Goal: Transaction & Acquisition: Purchase product/service

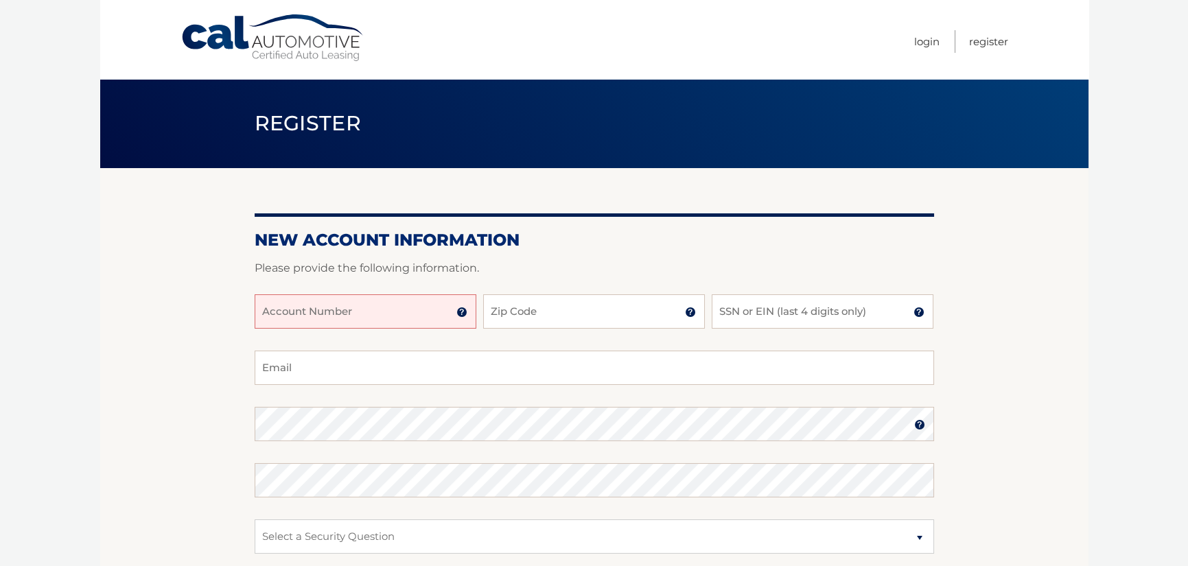
click at [354, 307] on input "Account Number" at bounding box center [366, 311] width 222 height 34
type input "44456009002"
click at [521, 309] on input "Zip Code" at bounding box center [594, 311] width 222 height 34
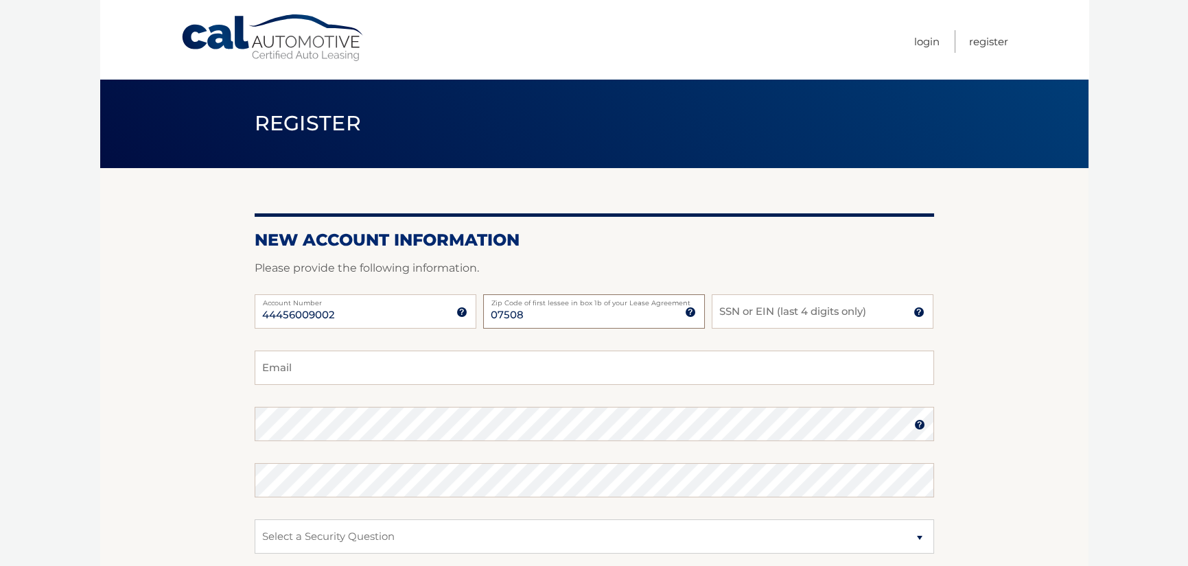
type input "07508"
click at [742, 311] on input "SSN or EIN (last 4 digits only)" at bounding box center [822, 311] width 222 height 34
type input "6098"
click at [342, 370] on input "Email" at bounding box center [594, 368] width 679 height 34
type input "jacquelined301@yahoo.com"
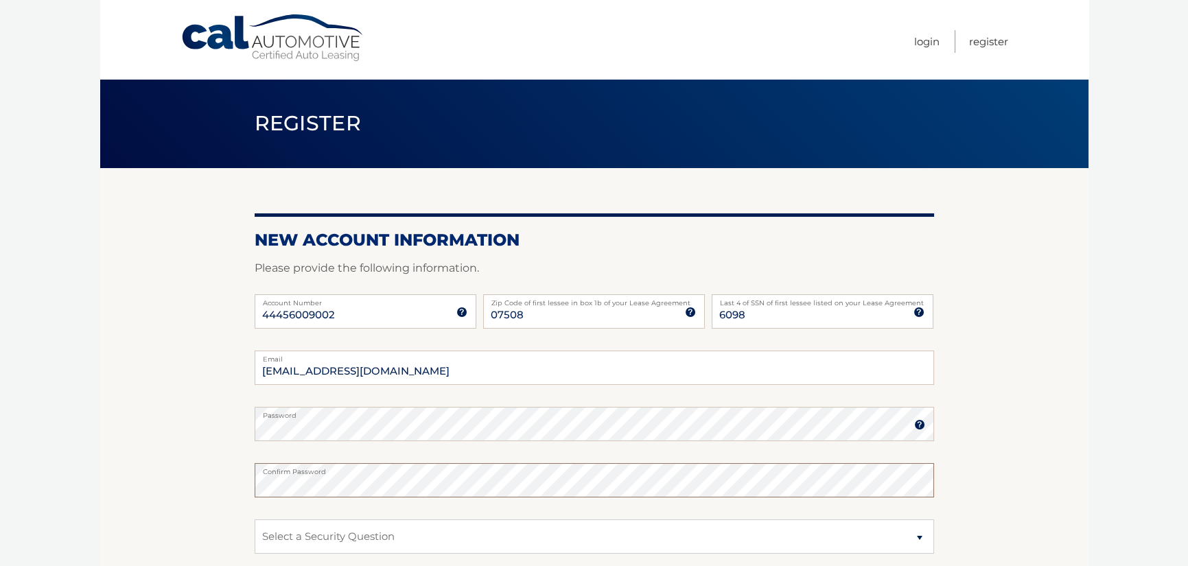
scroll to position [206, 0]
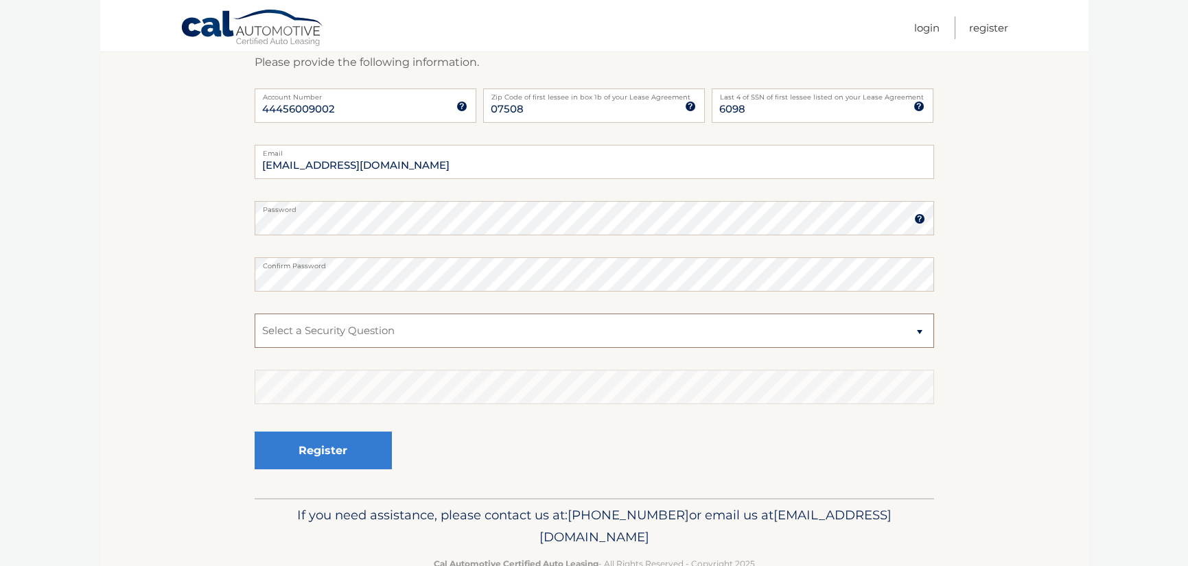
click at [293, 331] on select "Select a Security Question What was the name of your elementary school? What is…" at bounding box center [594, 331] width 679 height 34
select select "2"
click at [255, 314] on select "Select a Security Question What was the name of your elementary school? What is…" at bounding box center [594, 331] width 679 height 34
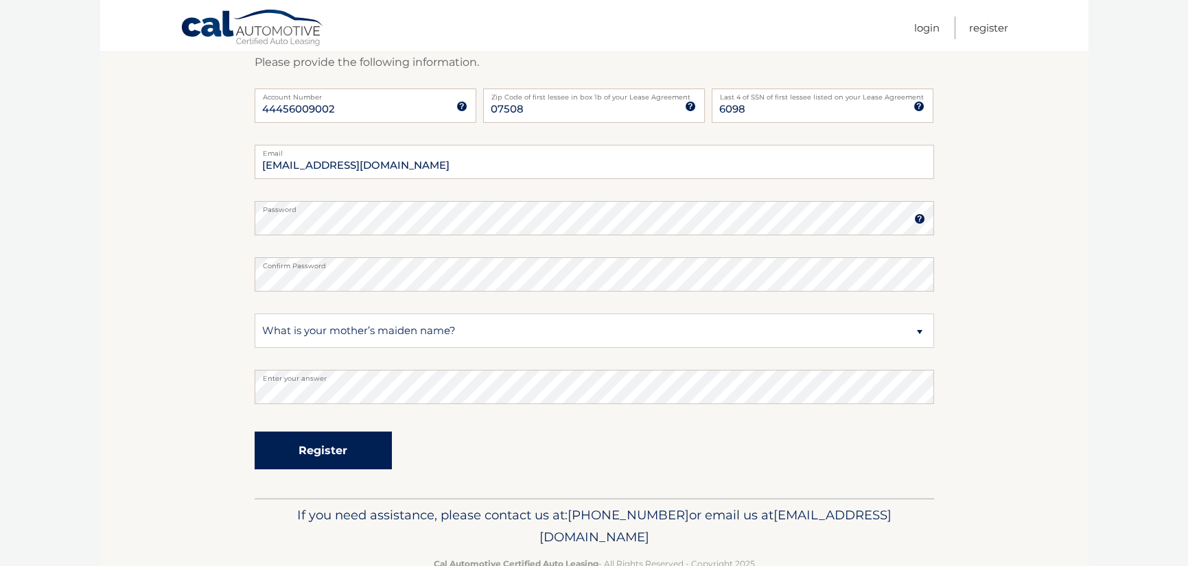
click at [305, 461] on button "Register" at bounding box center [323, 451] width 137 height 38
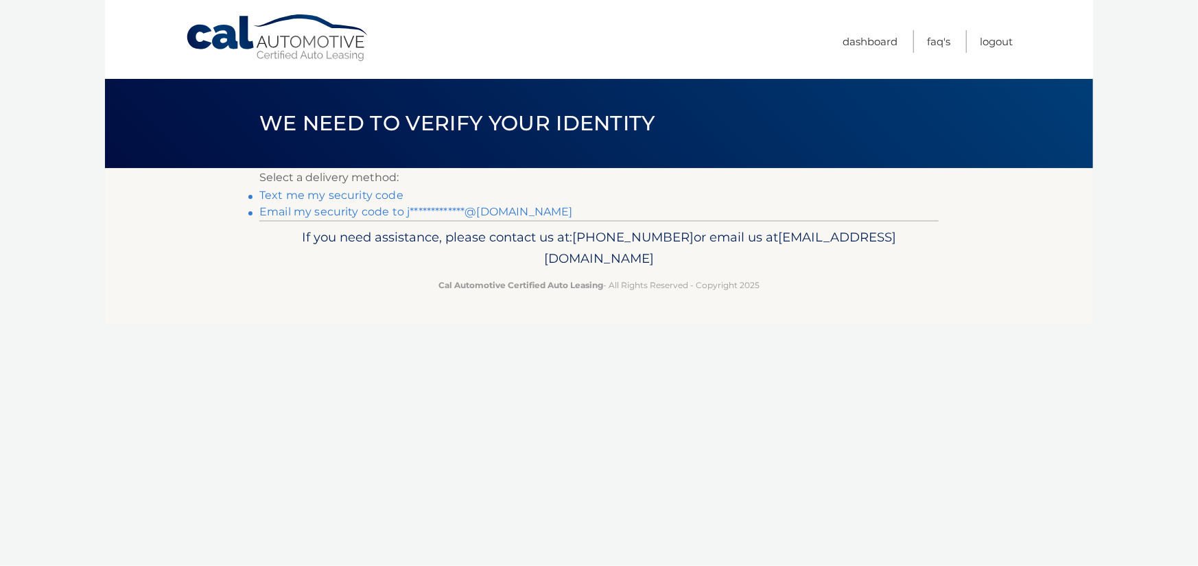
click at [363, 190] on link "Text me my security code" at bounding box center [331, 195] width 144 height 13
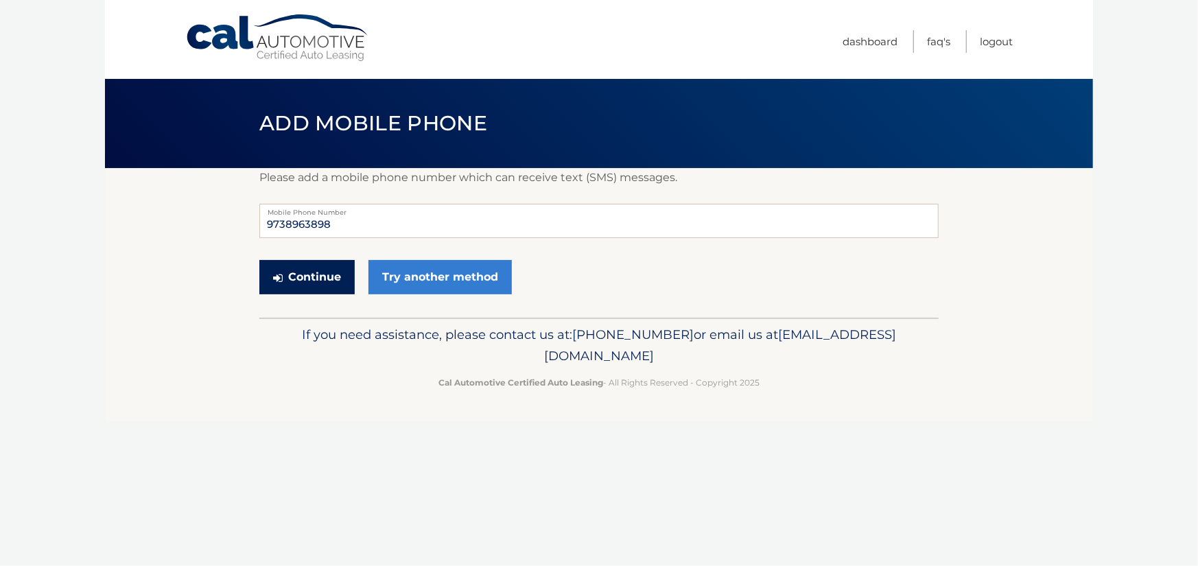
click at [328, 281] on button "Continue" at bounding box center [306, 277] width 95 height 34
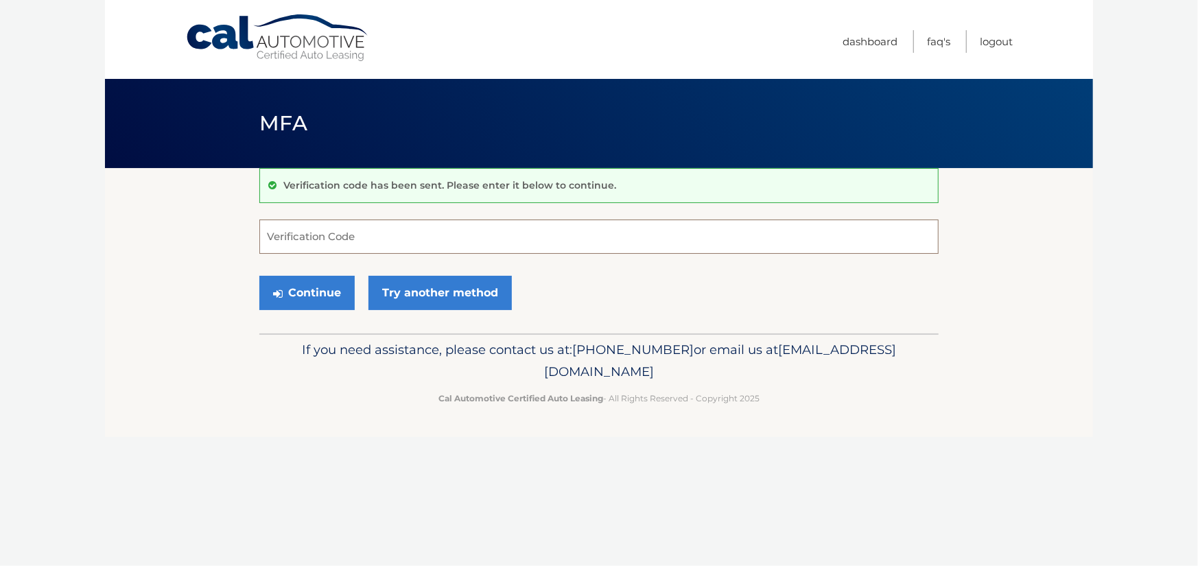
click at [321, 239] on input "Verification Code" at bounding box center [598, 237] width 679 height 34
type input "290205"
click at [315, 295] on button "Continue" at bounding box center [306, 293] width 95 height 34
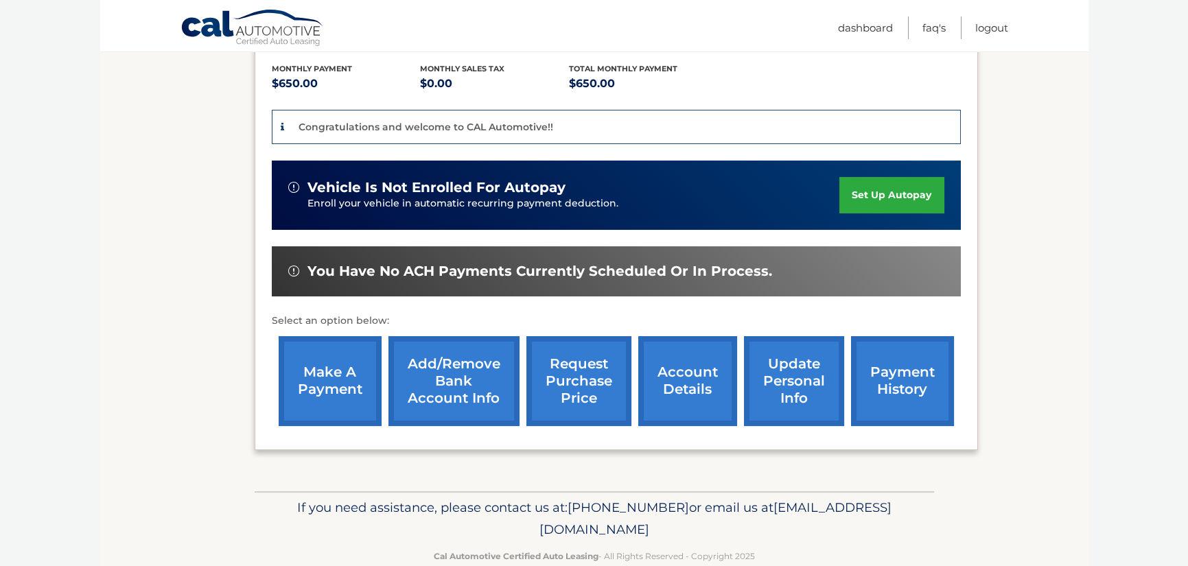
scroll to position [314, 0]
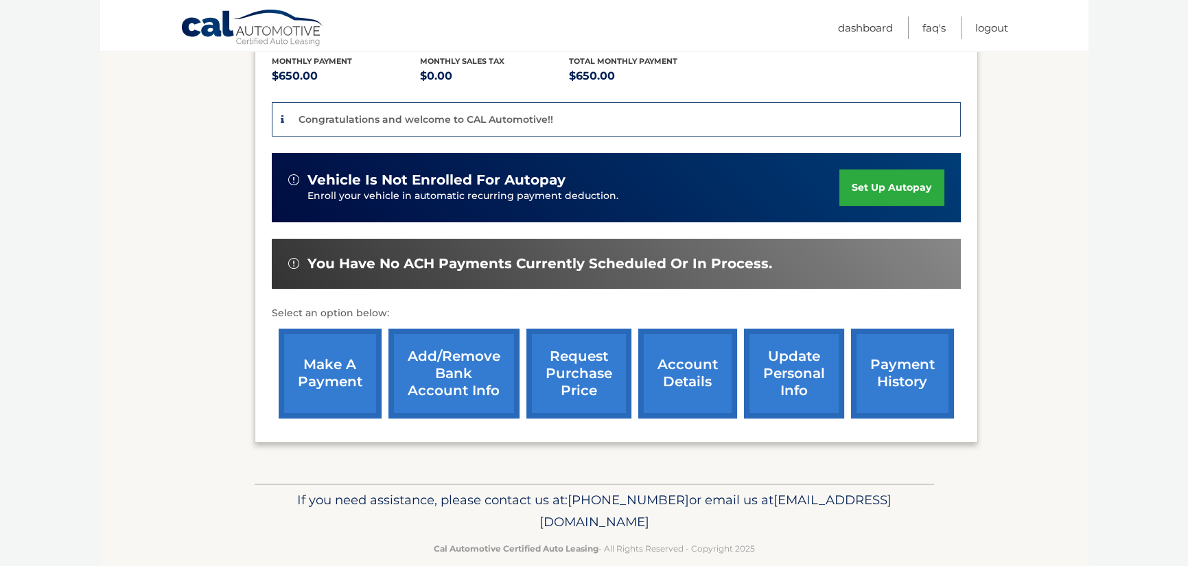
click at [326, 353] on link "make a payment" at bounding box center [330, 374] width 103 height 90
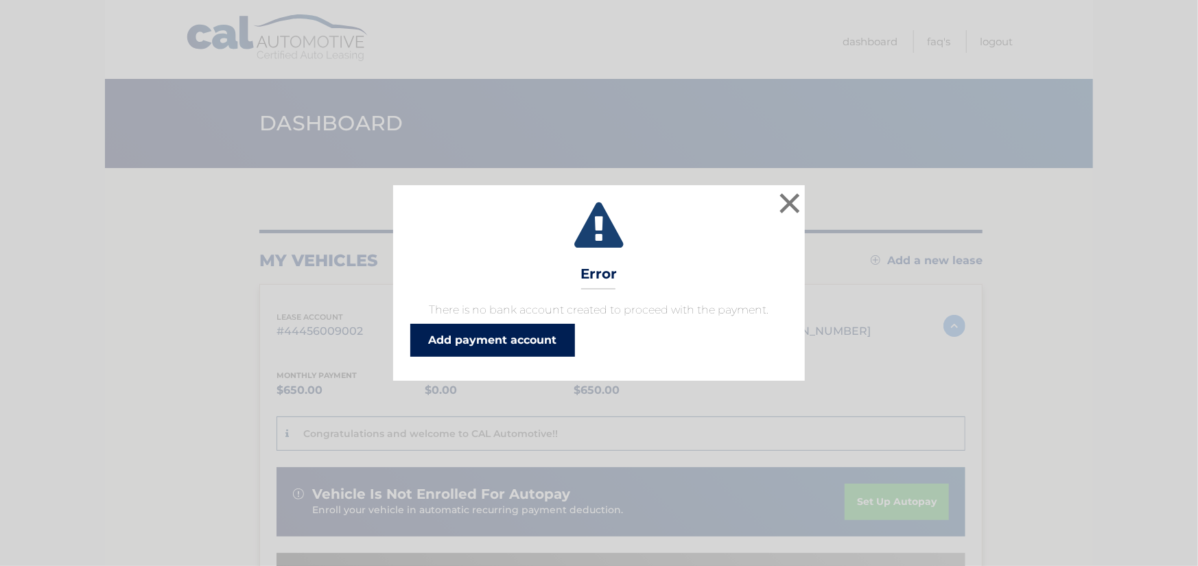
click at [469, 342] on link "Add payment account" at bounding box center [492, 340] width 165 height 33
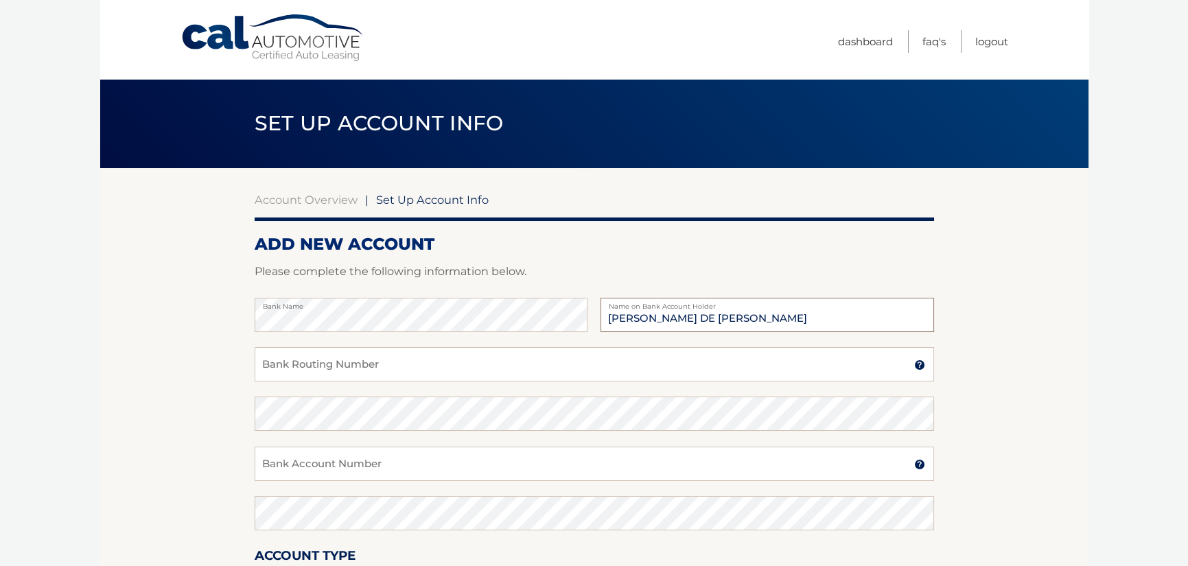
type input "[PERSON_NAME] DE [PERSON_NAME]"
click at [299, 361] on input "Bank Routing Number" at bounding box center [594, 364] width 679 height 34
type input "021200339"
click at [330, 466] on input "Bank Account Number" at bounding box center [594, 464] width 679 height 34
type input "381000531557"
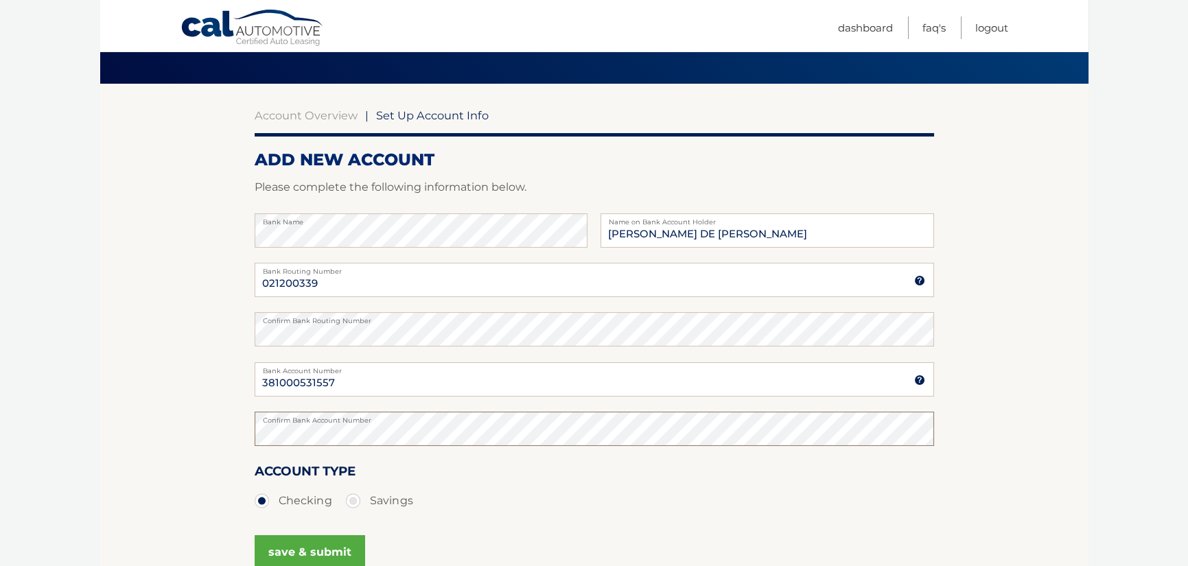
scroll to position [206, 0]
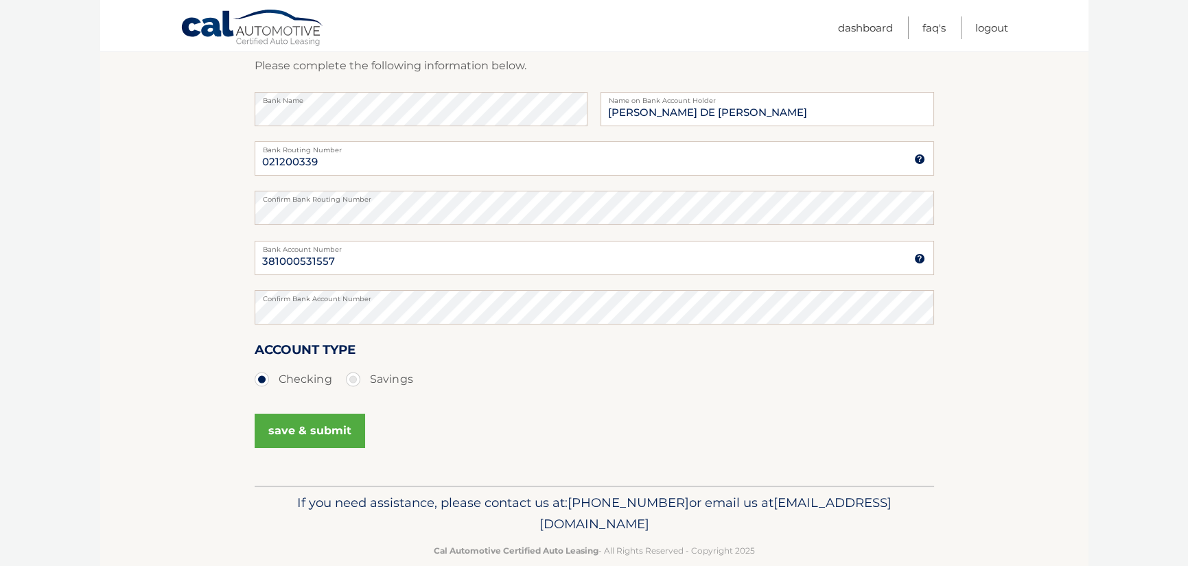
click at [316, 419] on button "save & submit" at bounding box center [310, 431] width 110 height 34
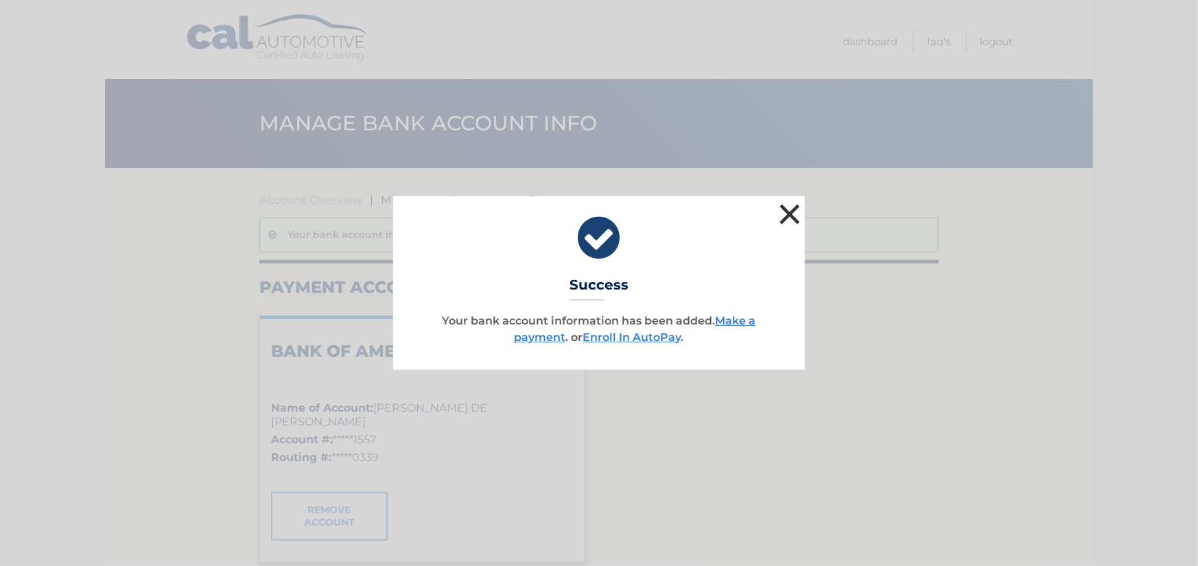
click at [794, 209] on button "×" at bounding box center [789, 213] width 27 height 27
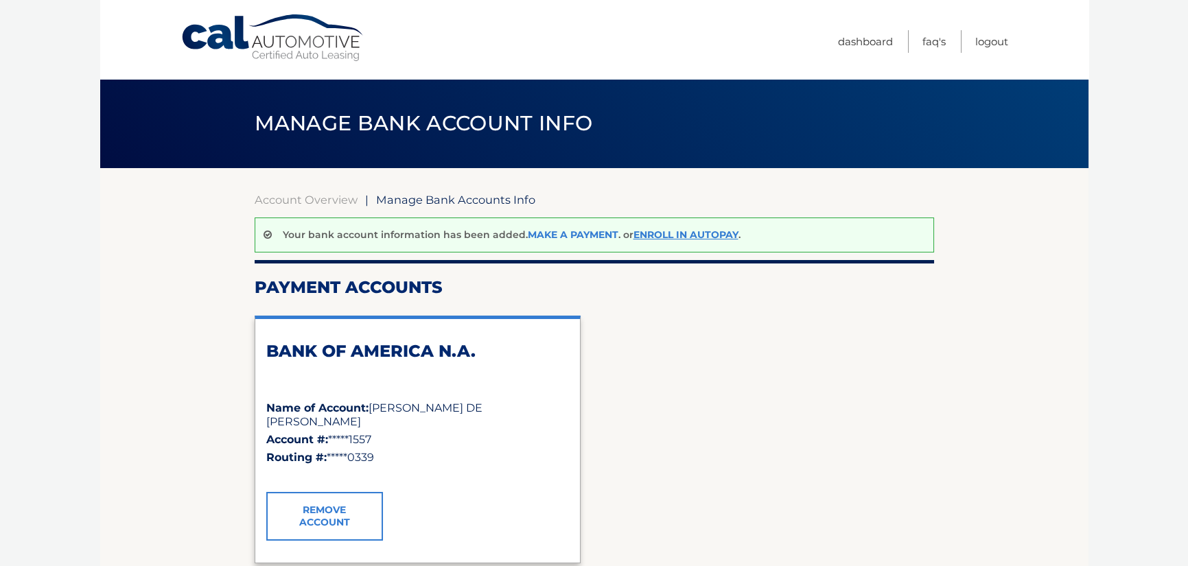
click at [566, 230] on link "Make a payment" at bounding box center [573, 234] width 91 height 12
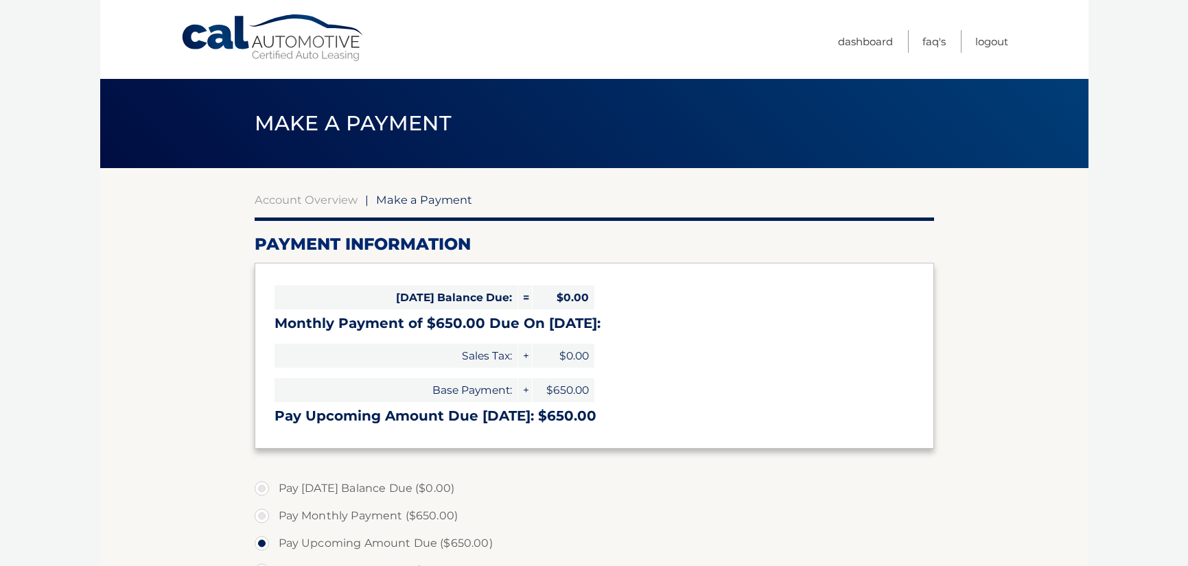
select select "NWRjYTUzNDktOGVhMS00OTIyLWFhMDAtYjNkZmU4ZjBlY2Ey"
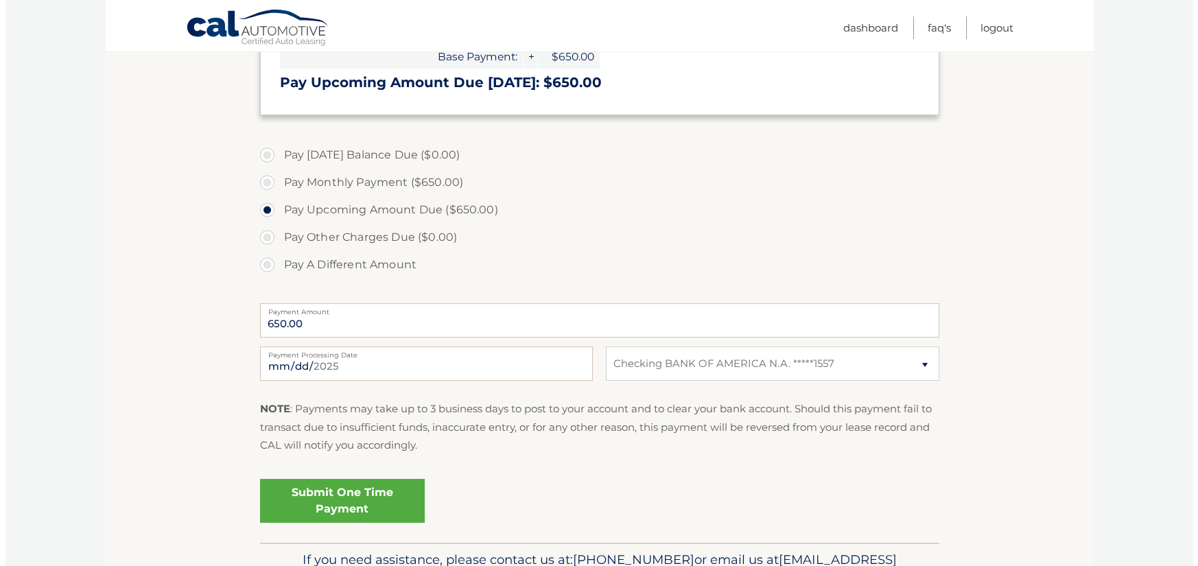
scroll to position [413, 0]
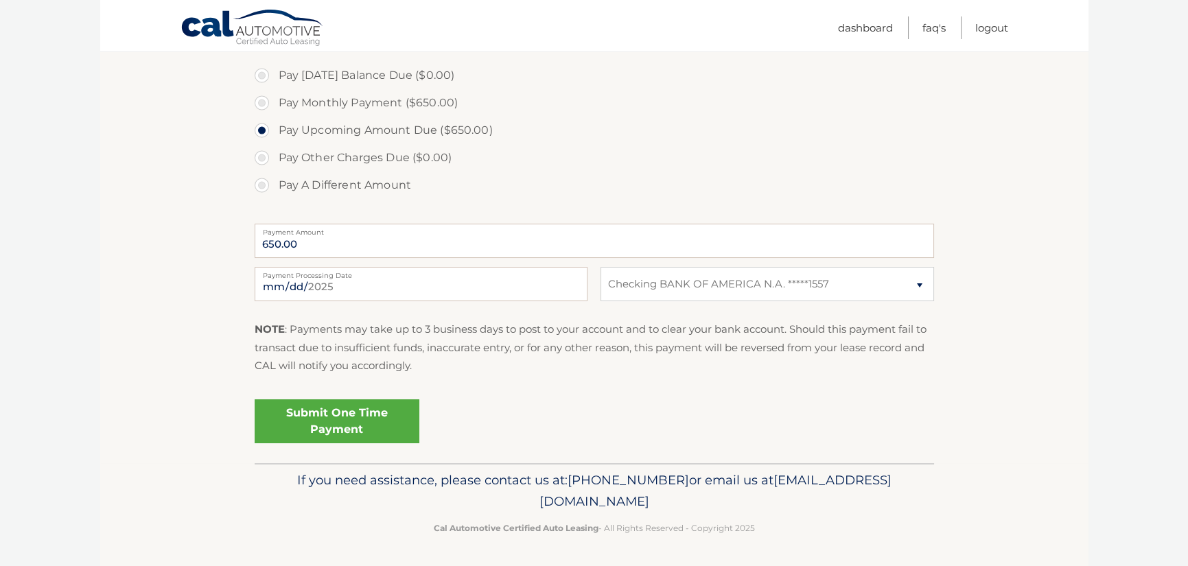
click at [352, 417] on link "Submit One Time Payment" at bounding box center [337, 421] width 165 height 44
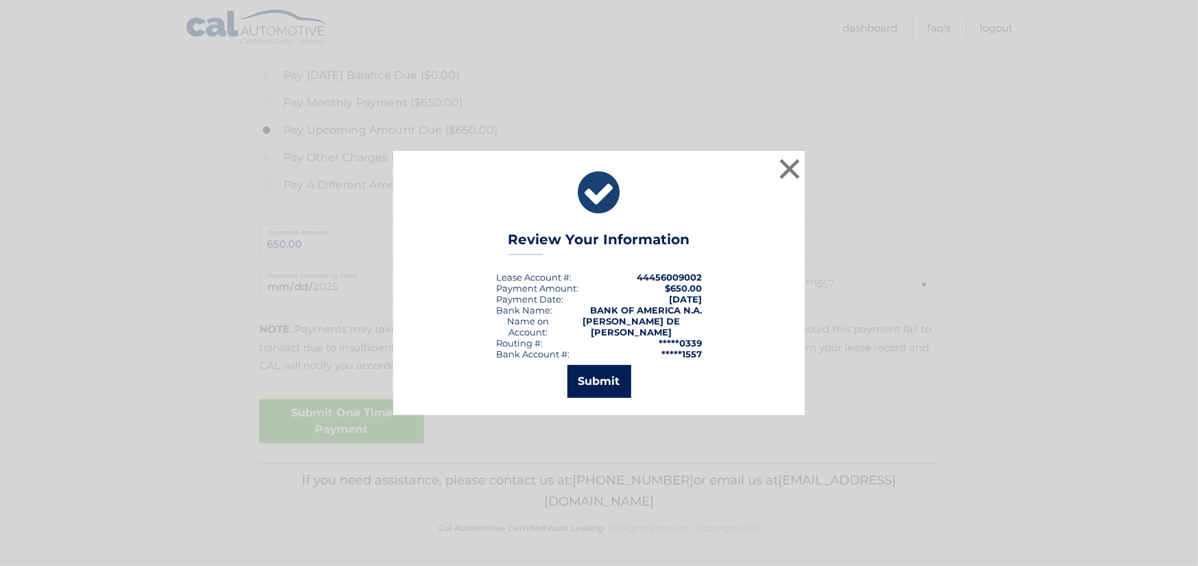
click at [591, 373] on button "Submit" at bounding box center [599, 381] width 64 height 33
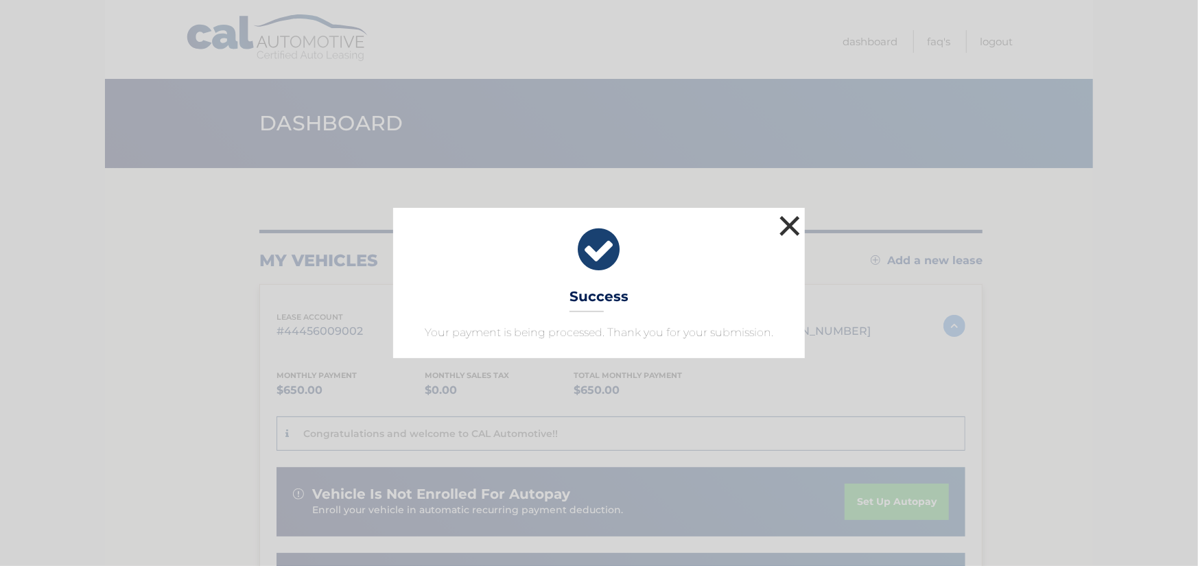
click at [796, 221] on button "×" at bounding box center [789, 225] width 27 height 27
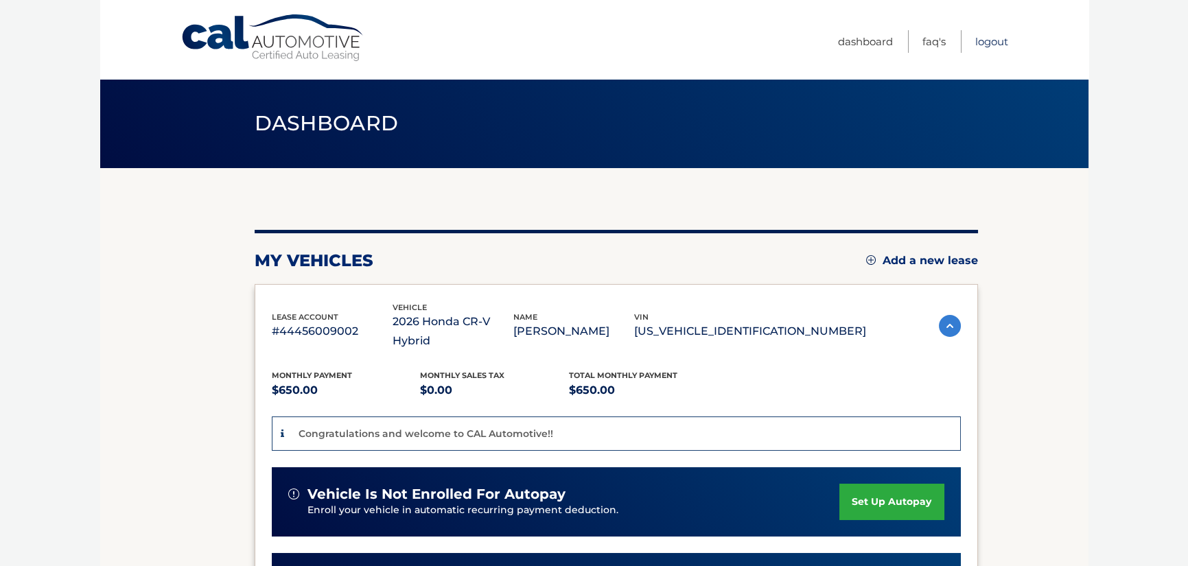
click at [987, 41] on link "Logout" at bounding box center [991, 41] width 33 height 23
